Goal: Task Accomplishment & Management: Manage account settings

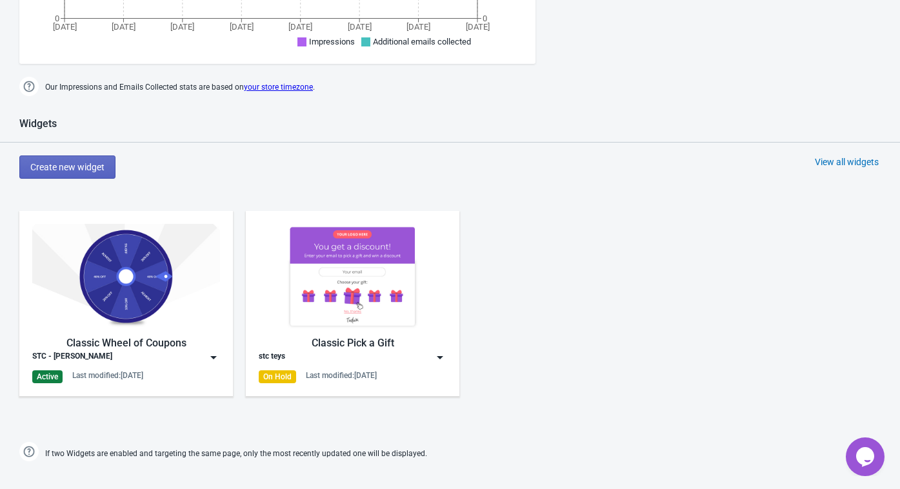
scroll to position [694, 0]
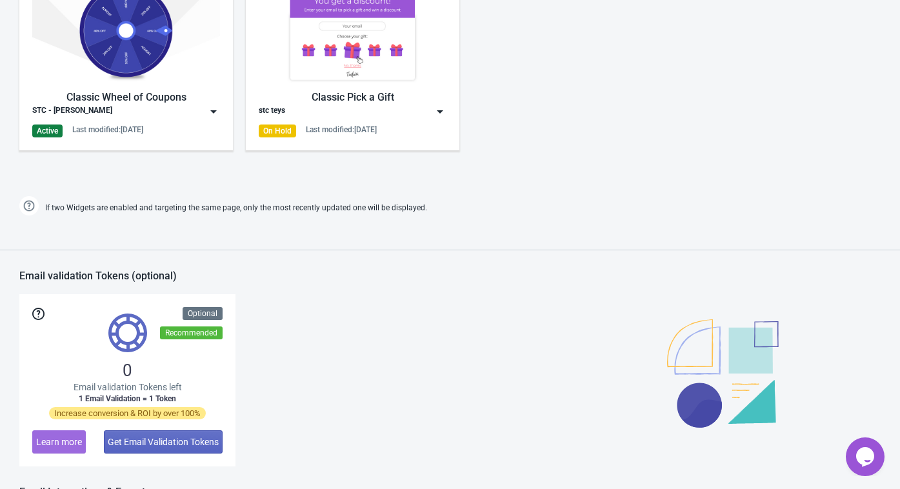
click at [119, 37] on img at bounding box center [126, 30] width 188 height 105
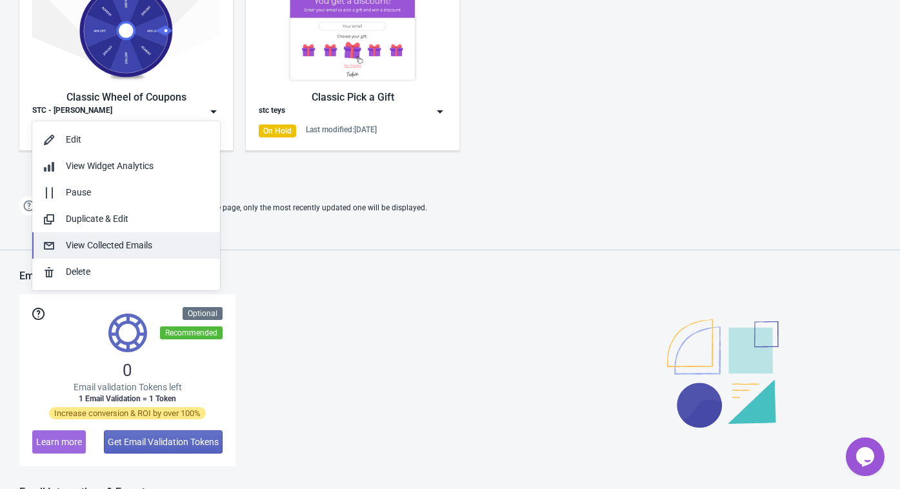
click at [116, 244] on div "View Collected Emails" at bounding box center [138, 246] width 144 height 14
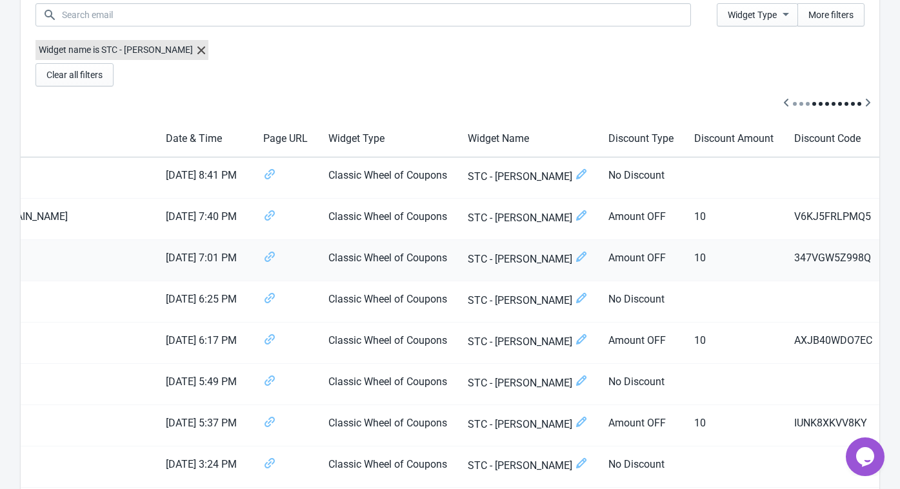
scroll to position [0, 336]
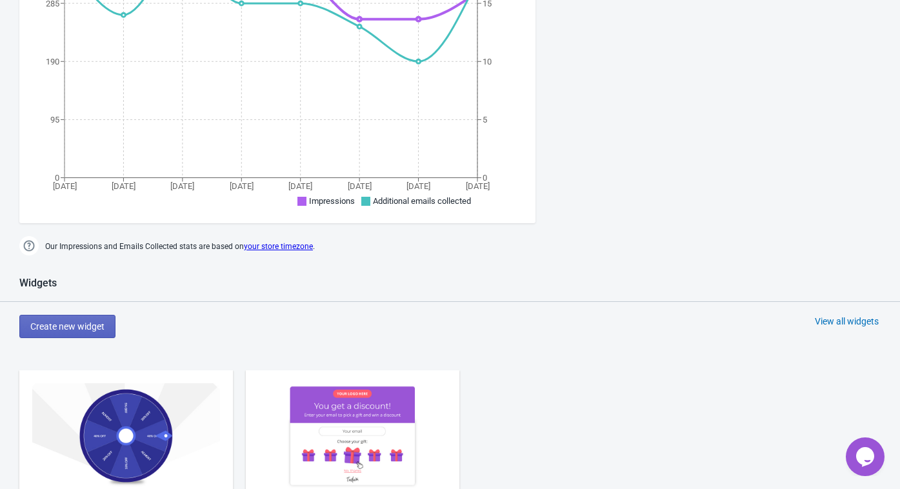
scroll to position [416, 0]
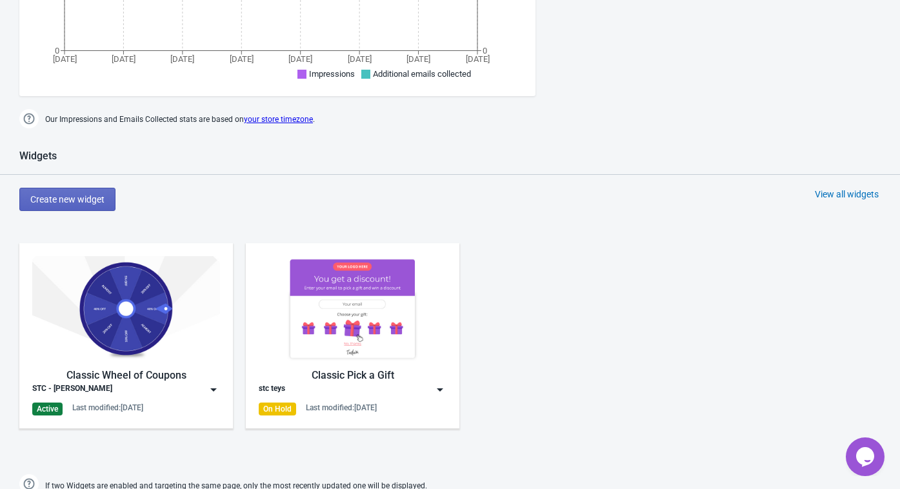
click at [130, 318] on img at bounding box center [126, 308] width 188 height 105
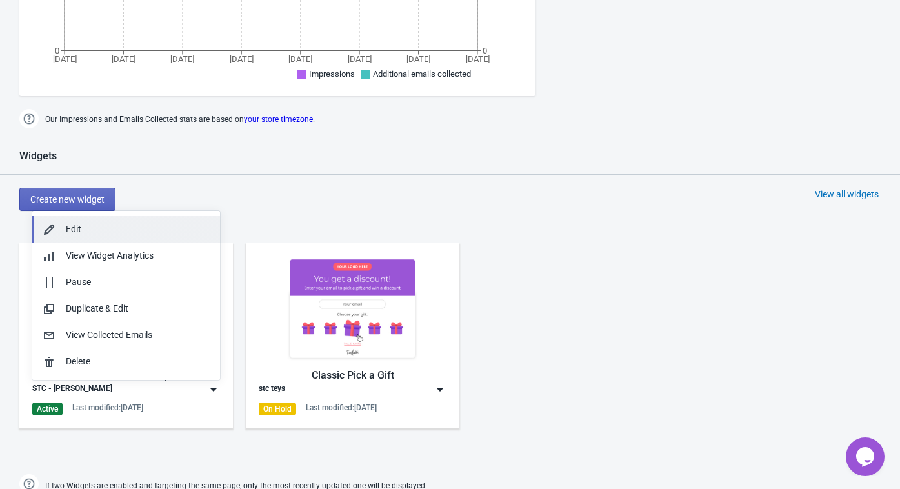
click at [137, 225] on div "Edit" at bounding box center [138, 230] width 144 height 14
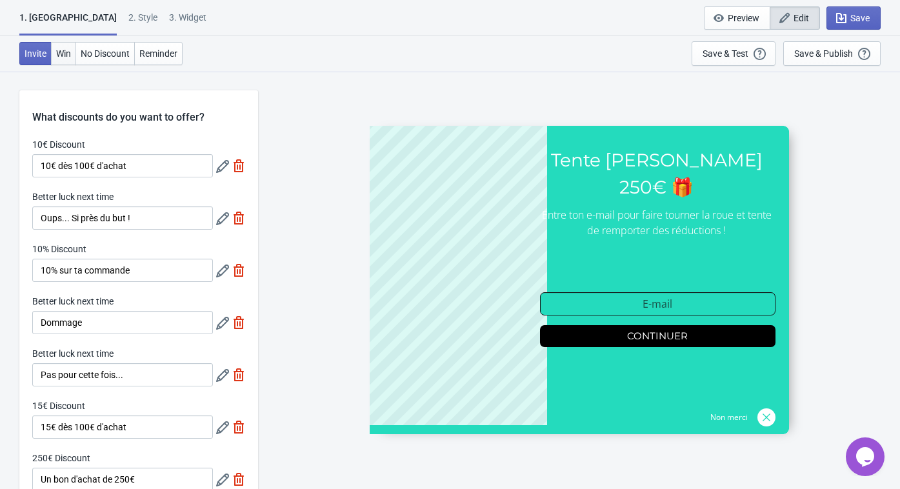
click at [61, 49] on span "Win" at bounding box center [63, 53] width 15 height 10
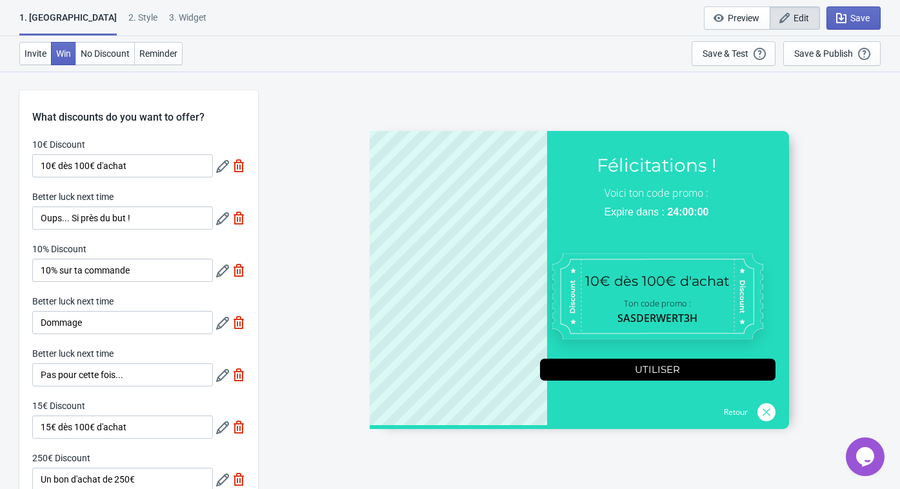
click at [128, 18] on div "2 . Style" at bounding box center [142, 22] width 29 height 23
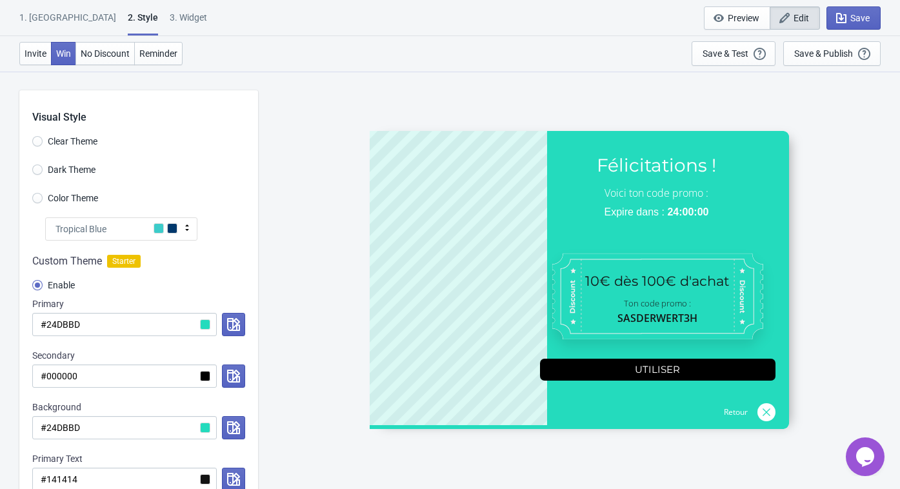
click at [170, 23] on div "3. Widget" at bounding box center [188, 22] width 37 height 23
select select "homepageOnly"
select select "once"
select select "1"
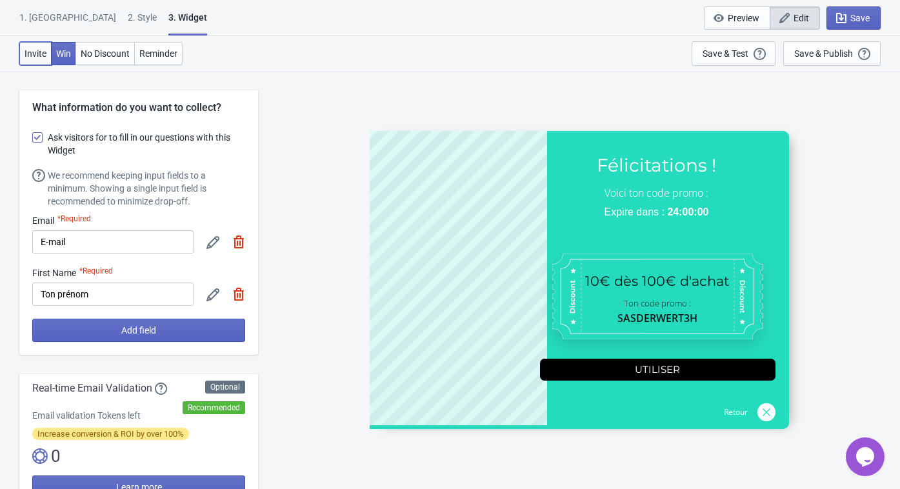
click at [48, 55] on button "Invite" at bounding box center [35, 53] width 32 height 23
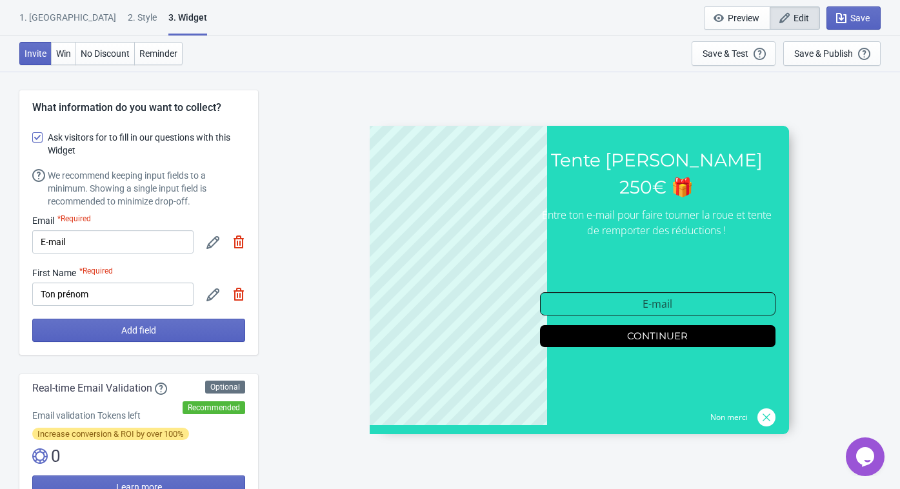
click at [45, 14] on div "1. Coupon" at bounding box center [67, 22] width 97 height 23
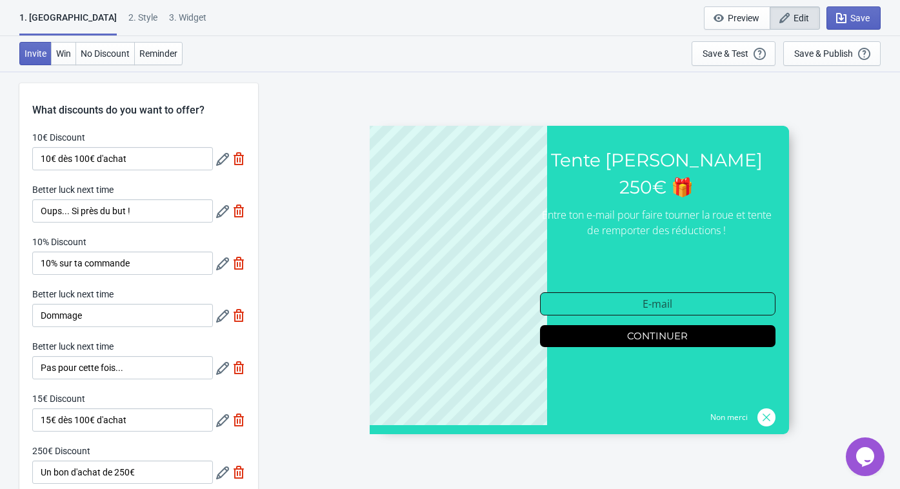
scroll to position [445, 0]
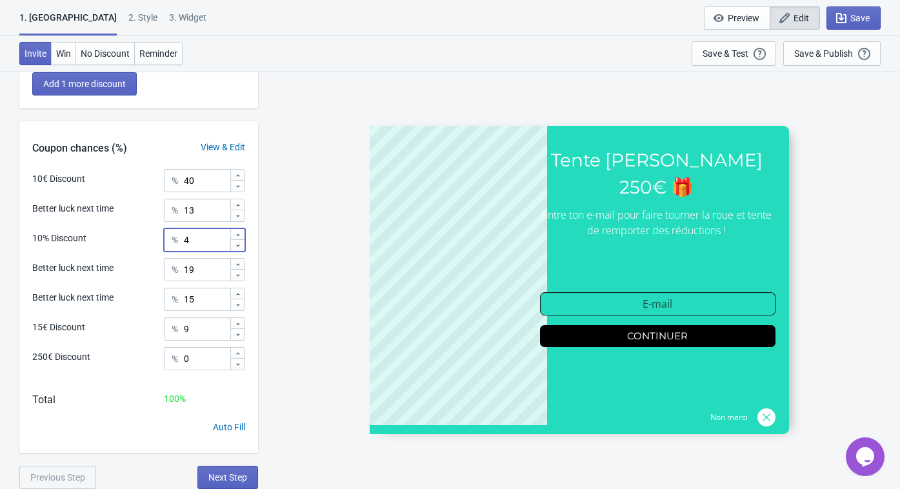
click at [235, 247] on icon at bounding box center [238, 246] width 8 height 8
type input "3"
click at [238, 175] on icon at bounding box center [238, 175] width 4 height 2
type input "41"
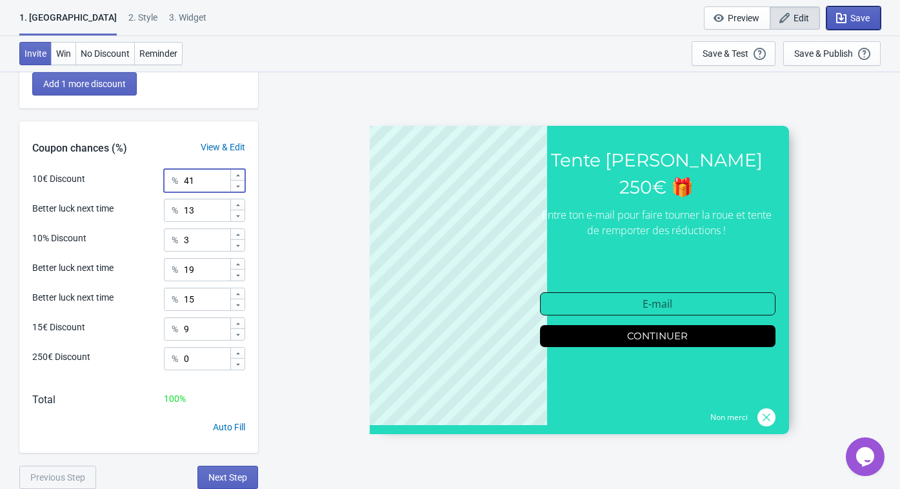
click at [851, 11] on button "Save" at bounding box center [854, 17] width 54 height 23
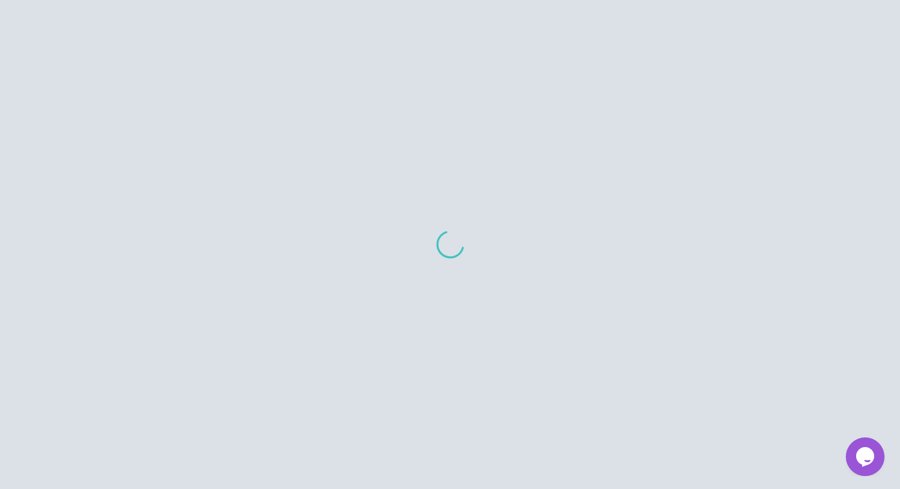
scroll to position [387, 0]
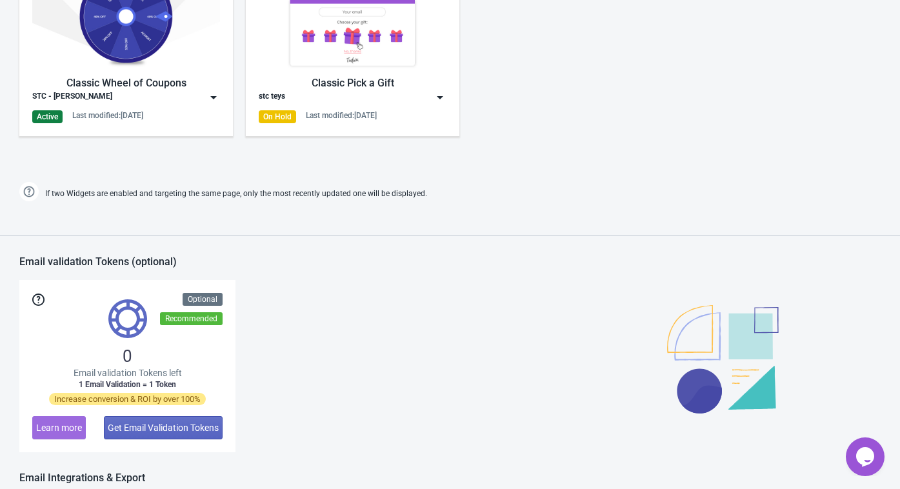
scroll to position [581, 0]
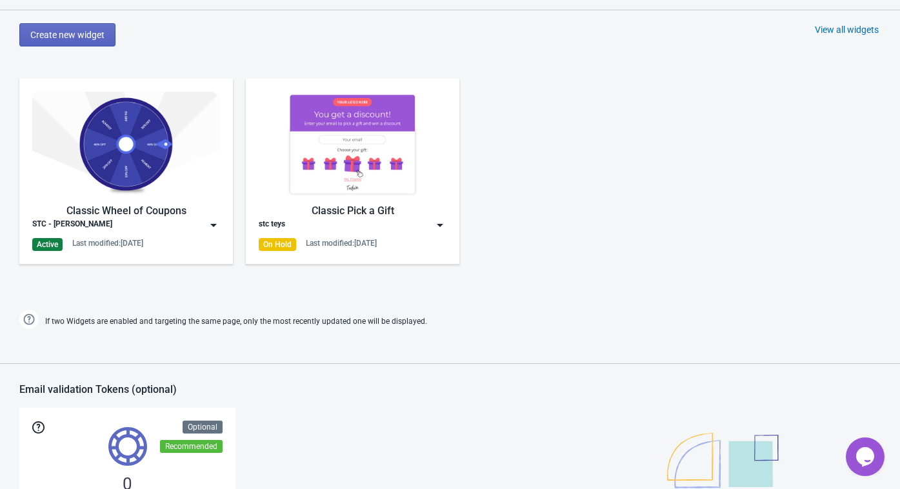
click at [89, 212] on div "Classic Wheel of Coupons" at bounding box center [126, 210] width 188 height 15
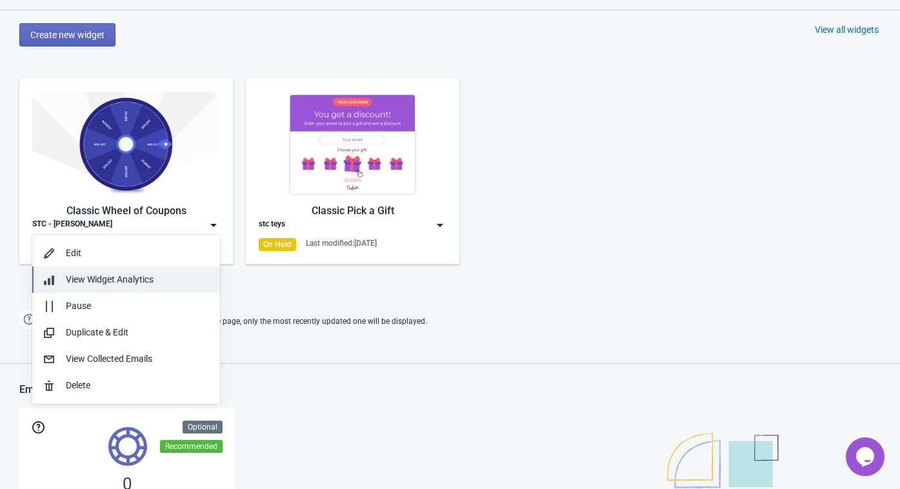
click at [146, 283] on span "View Widget Analytics" at bounding box center [110, 279] width 88 height 10
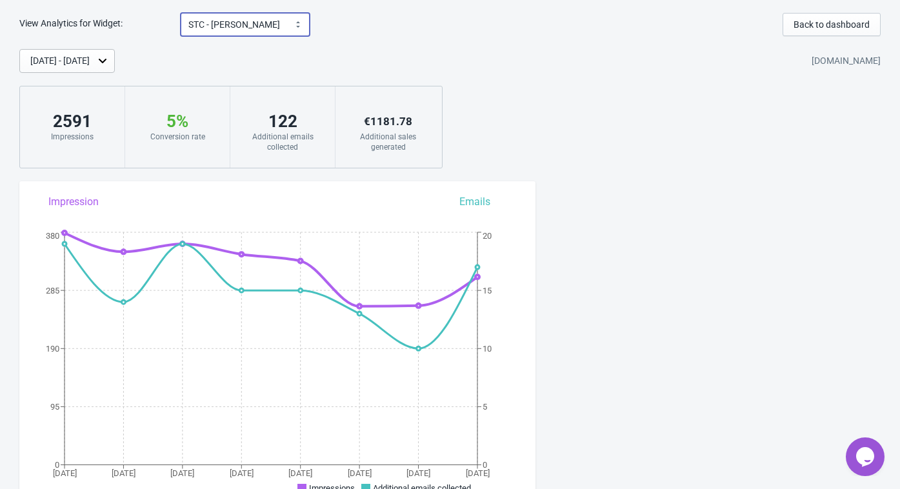
click at [259, 17] on select "STC - [PERSON_NAME] stc teys" at bounding box center [245, 24] width 129 height 23
click at [843, 20] on span "Back to dashboard" at bounding box center [832, 24] width 76 height 10
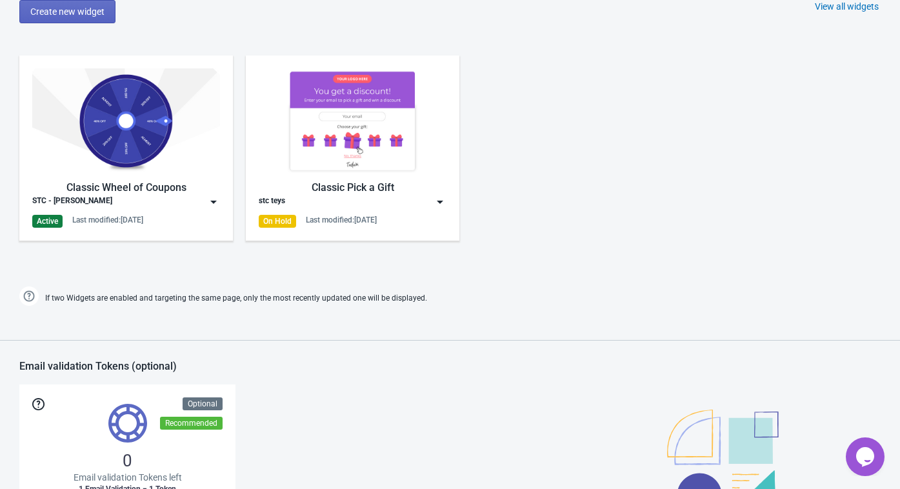
scroll to position [693, 0]
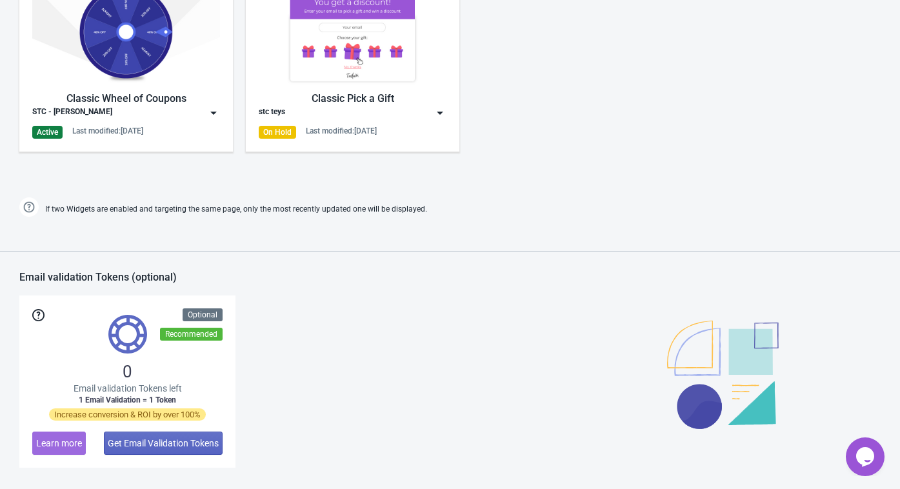
click at [155, 105] on div "Classic Wheel of Coupons" at bounding box center [126, 98] width 188 height 15
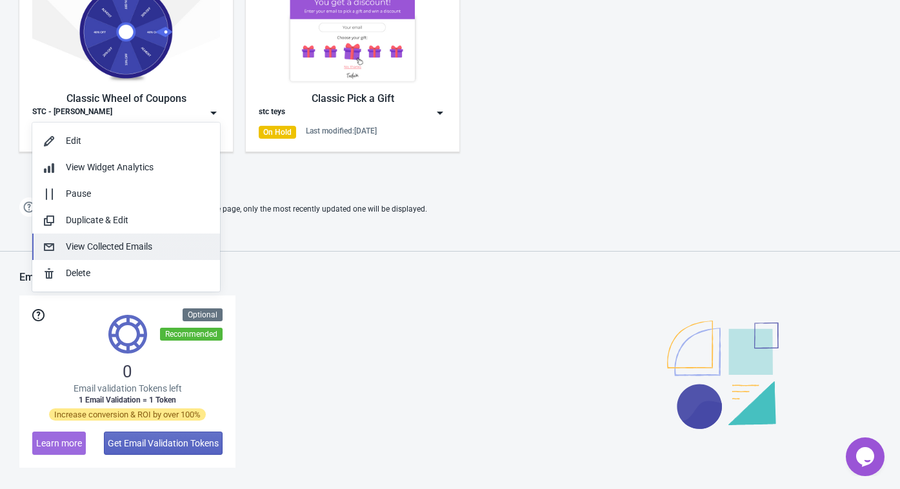
click at [141, 240] on div "View Collected Emails" at bounding box center [138, 247] width 144 height 14
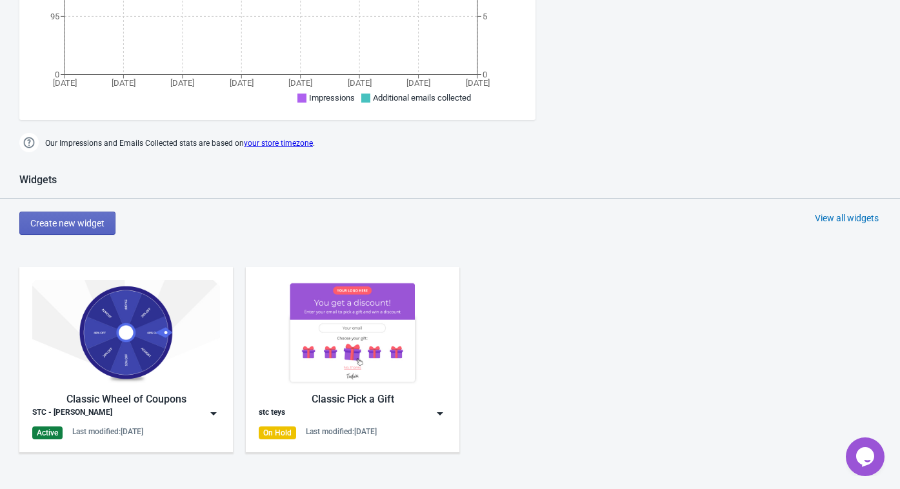
scroll to position [464, 0]
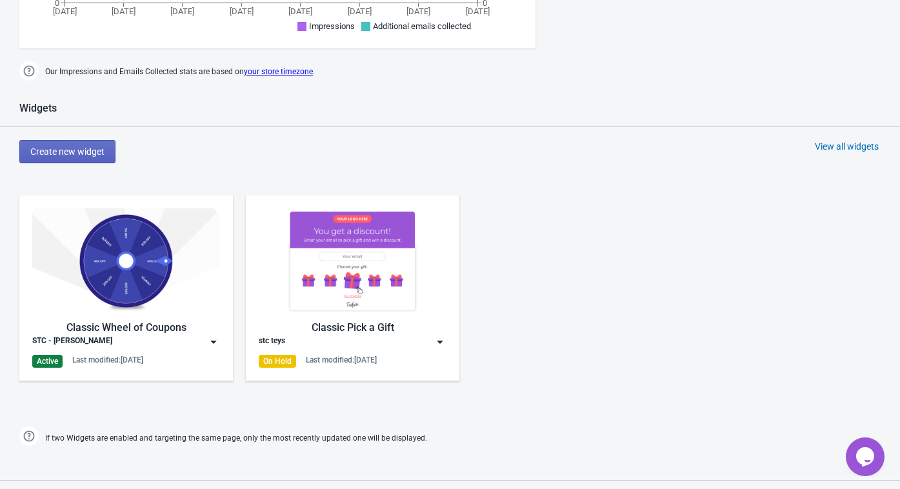
click at [112, 320] on div "Classic Wheel of Coupons" at bounding box center [126, 327] width 188 height 15
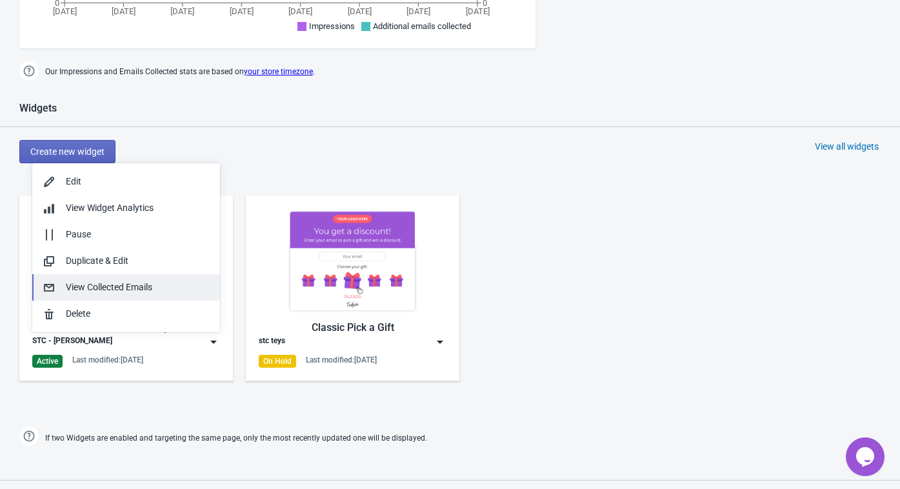
click at [104, 295] on button "View Collected Emails" at bounding box center [126, 287] width 188 height 26
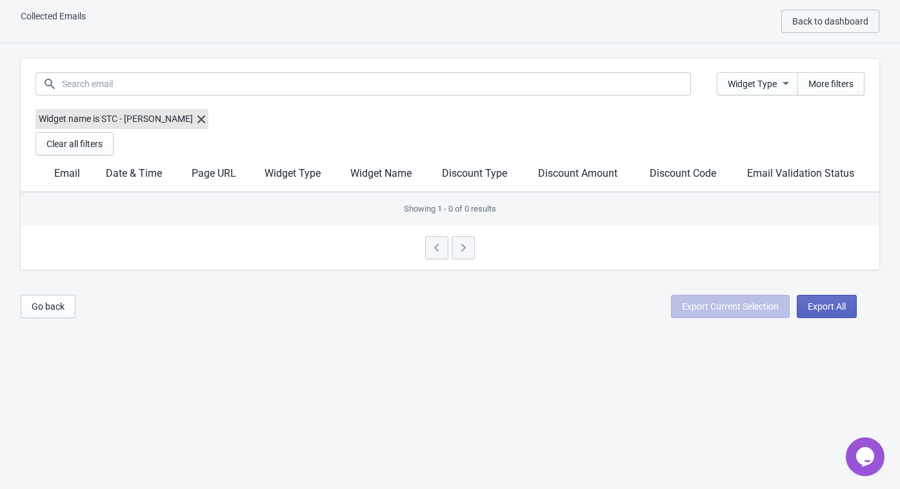
scroll to position [13, 0]
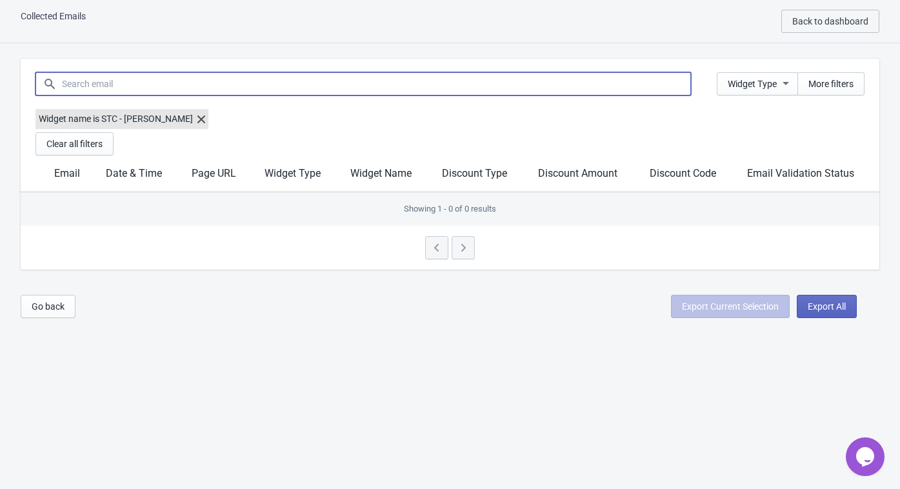
click at [208, 77] on input at bounding box center [376, 83] width 630 height 23
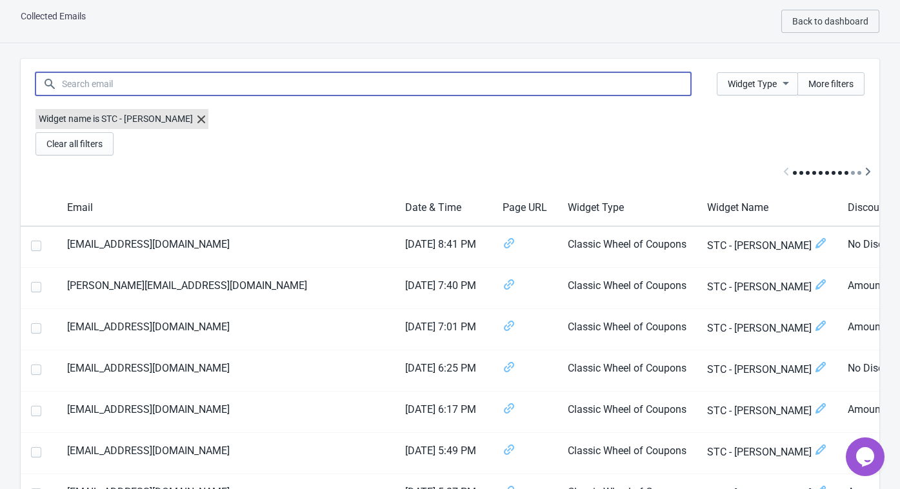
paste input "[PERSON_NAME][EMAIL_ADDRESS][DOMAIN_NAME]"
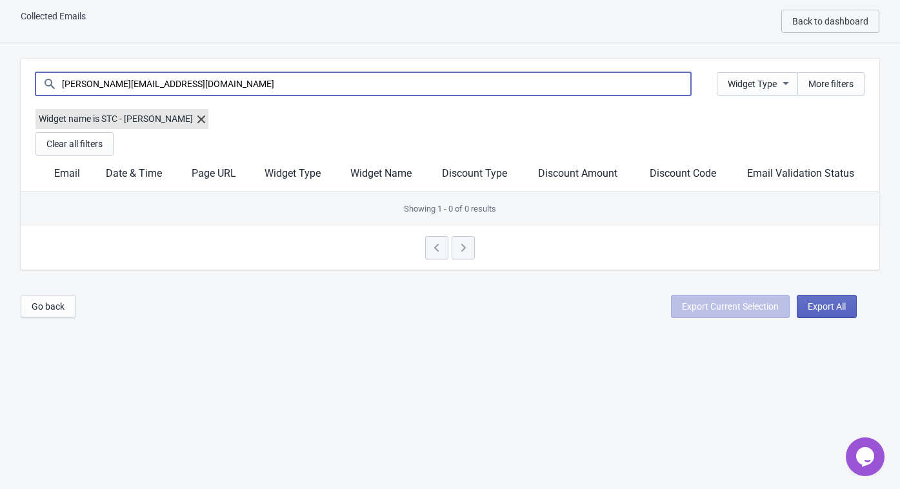
type input "[PERSON_NAME][EMAIL_ADDRESS][DOMAIN_NAME]"
drag, startPoint x: 216, startPoint y: 86, endPoint x: 50, endPoint y: 75, distance: 166.2
click at [50, 75] on div "[PERSON_NAME][EMAIL_ADDRESS][DOMAIN_NAME]" at bounding box center [363, 83] width 656 height 23
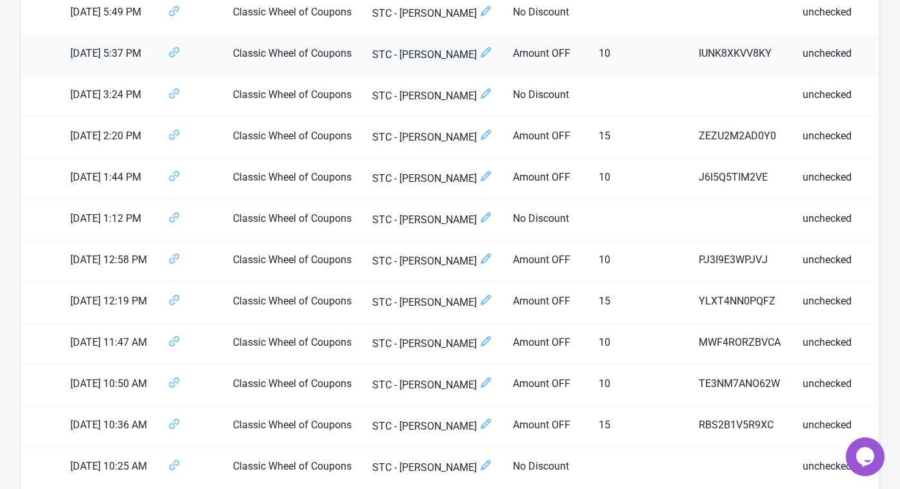
scroll to position [455, 0]
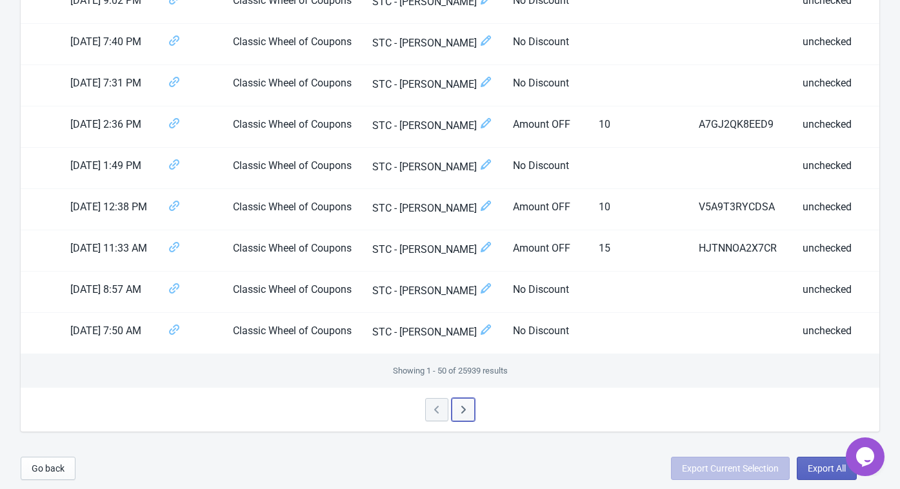
click at [461, 398] on button "button" at bounding box center [463, 409] width 23 height 23
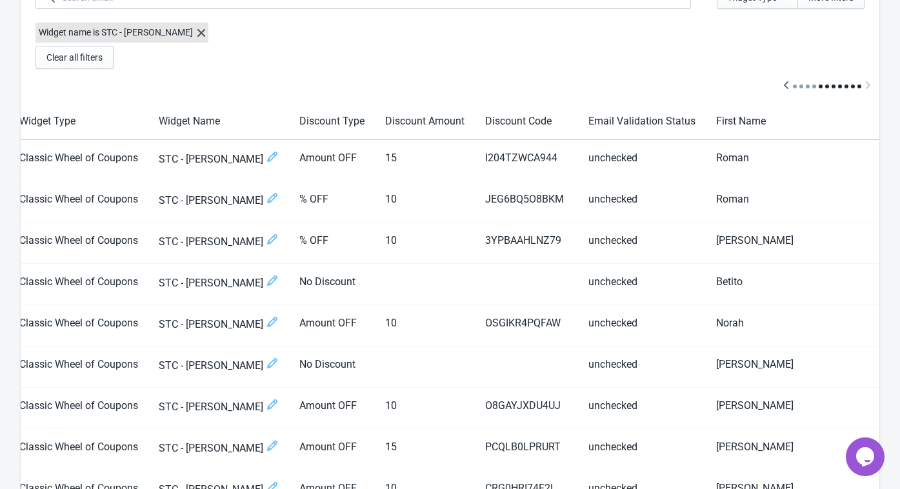
scroll to position [97, 0]
